Goal: Information Seeking & Learning: Learn about a topic

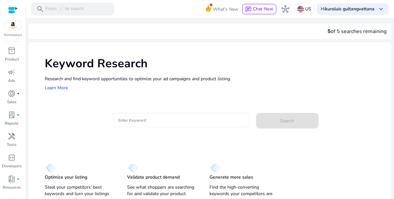
scroll to position [6, 0]
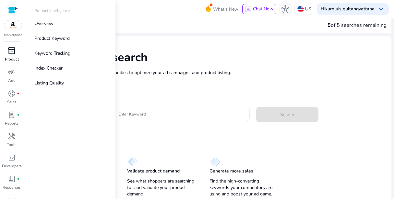
click at [11, 51] on span "inventory_2" at bounding box center [12, 51] width 8 height 8
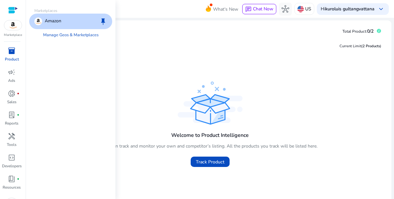
click at [51, 21] on p "Amazon" at bounding box center [53, 22] width 17 height 8
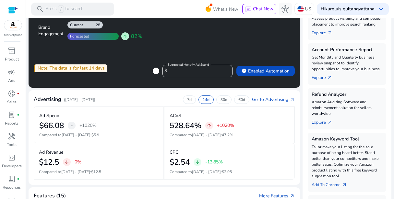
scroll to position [138, 0]
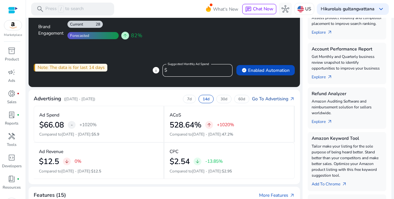
click at [266, 96] on link "Go To Advertising arrow_outward" at bounding box center [273, 99] width 43 height 7
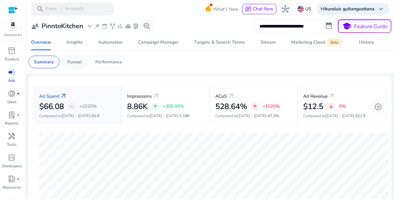
click at [70, 66] on div "Funnel" at bounding box center [74, 62] width 25 height 13
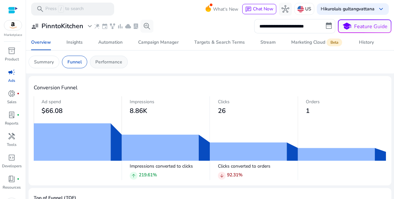
click at [104, 59] on p "Performance" at bounding box center [108, 62] width 27 height 7
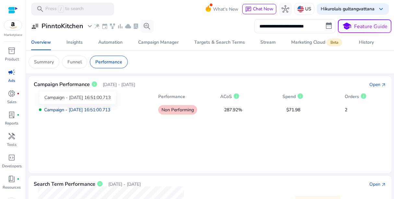
click at [78, 111] on link "Campaign - [DATE] 16:51:00.713" at bounding box center [77, 110] width 66 height 6
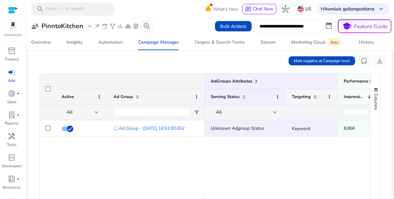
scroll to position [229, 0]
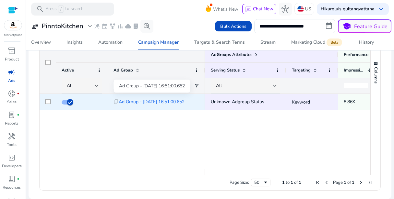
click at [175, 101] on span "Ad Group - [DATE] 16:51:00.652" at bounding box center [152, 101] width 66 height 13
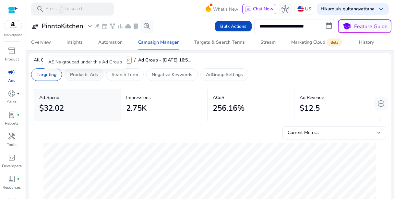
click at [84, 77] on p "Products Ads" at bounding box center [84, 74] width 28 height 7
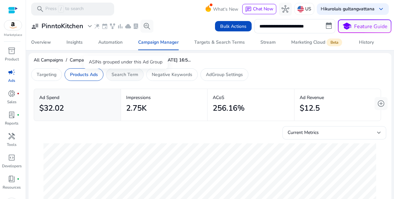
click at [125, 76] on p "Search Term" at bounding box center [125, 74] width 27 height 7
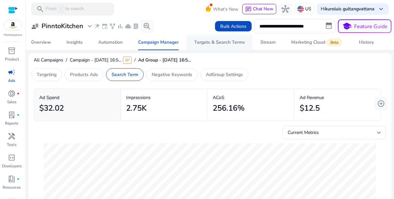
click at [205, 39] on span "Targets & Search Terms" at bounding box center [219, 43] width 51 height 16
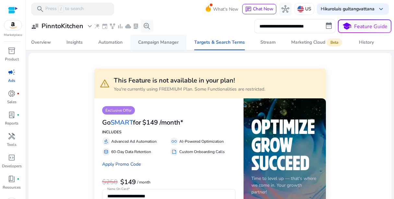
click at [171, 43] on div "Campaign Manager" at bounding box center [158, 42] width 41 height 5
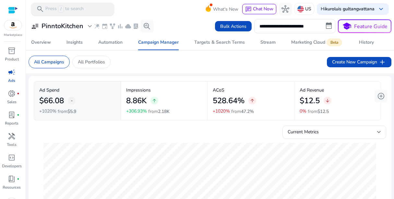
click at [101, 6] on div "search Press / to search" at bounding box center [72, 9] width 83 height 13
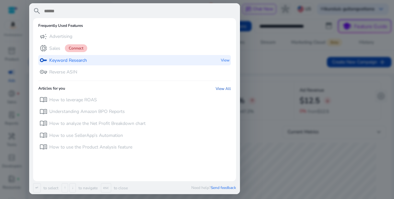
click at [175, 64] on div "key Keyword Research View" at bounding box center [134, 60] width 193 height 11
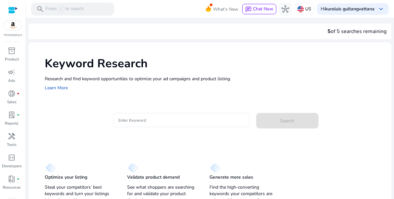
click at [148, 124] on div at bounding box center [181, 120] width 126 height 14
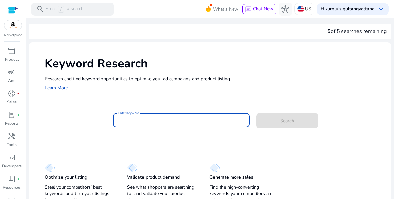
scroll to position [6, 0]
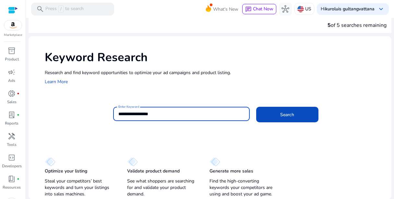
type input "**********"
click at [256, 107] on button "Search" at bounding box center [287, 115] width 62 height 16
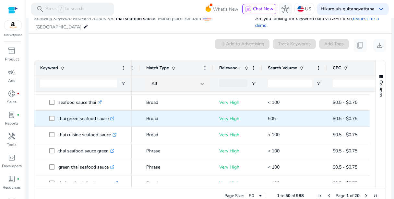
scroll to position [15, 0]
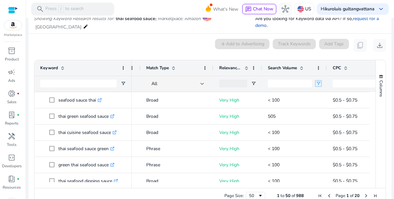
click at [317, 84] on span "Open Filter Menu" at bounding box center [318, 83] width 5 height 5
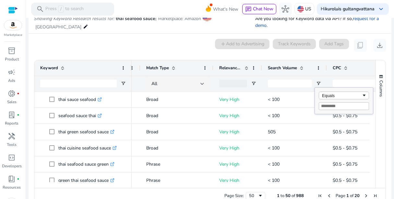
click at [296, 67] on span "Search Volume" at bounding box center [282, 68] width 29 height 6
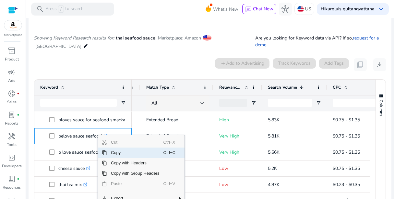
click at [119, 152] on span "Copy" at bounding box center [135, 153] width 56 height 10
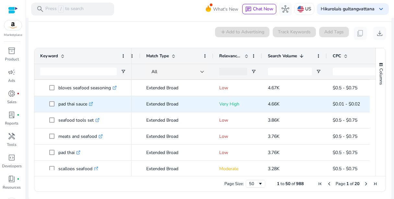
scroll to position [234, 0]
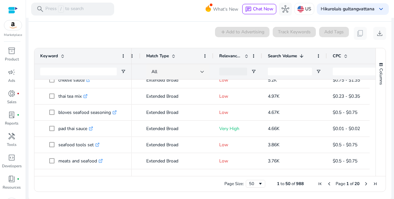
click at [242, 54] on span at bounding box center [245, 56] width 7 height 5
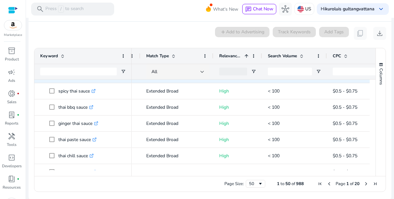
scroll to position [0, 0]
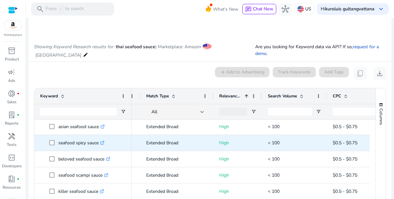
click at [103, 141] on icon ".st0{fill:#2c8af8}" at bounding box center [102, 143] width 4 height 4
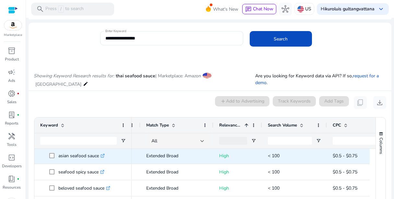
click at [104, 156] on icon ".st0{fill:#2c8af8}" at bounding box center [103, 156] width 4 height 4
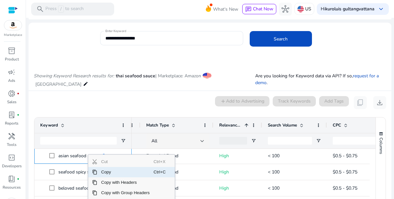
click at [100, 176] on span "Copy" at bounding box center [125, 172] width 56 height 10
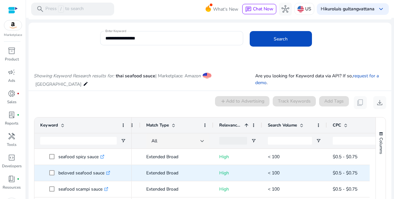
scroll to position [291, 0]
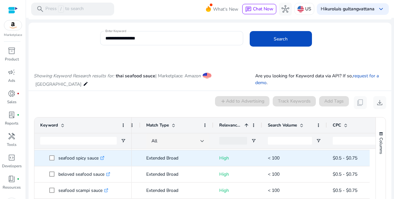
click at [94, 161] on p "seafood spicy sauce .st0{fill:#2c8af8}" at bounding box center [81, 158] width 46 height 13
click at [95, 157] on p "seafood spicy sauce .st0{fill:#2c8af8}" at bounding box center [81, 158] width 46 height 13
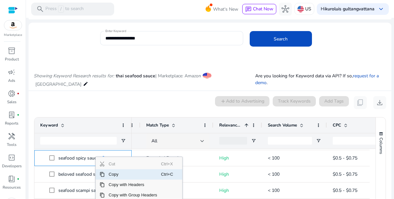
click at [108, 177] on span "Copy" at bounding box center [133, 175] width 56 height 10
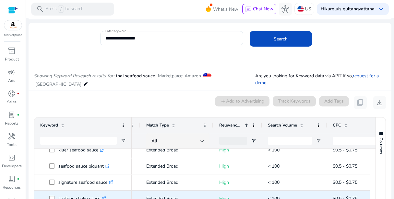
scroll to position [388, 0]
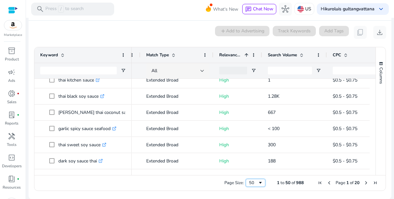
click at [258, 182] on span "Page Size" at bounding box center [260, 183] width 5 height 5
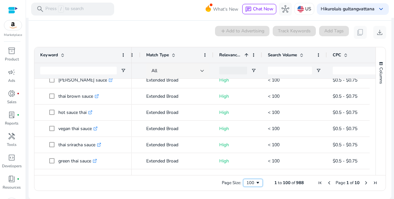
click at [364, 181] on span "Next Page" at bounding box center [366, 183] width 5 height 5
